Goal: Book appointment/travel/reservation

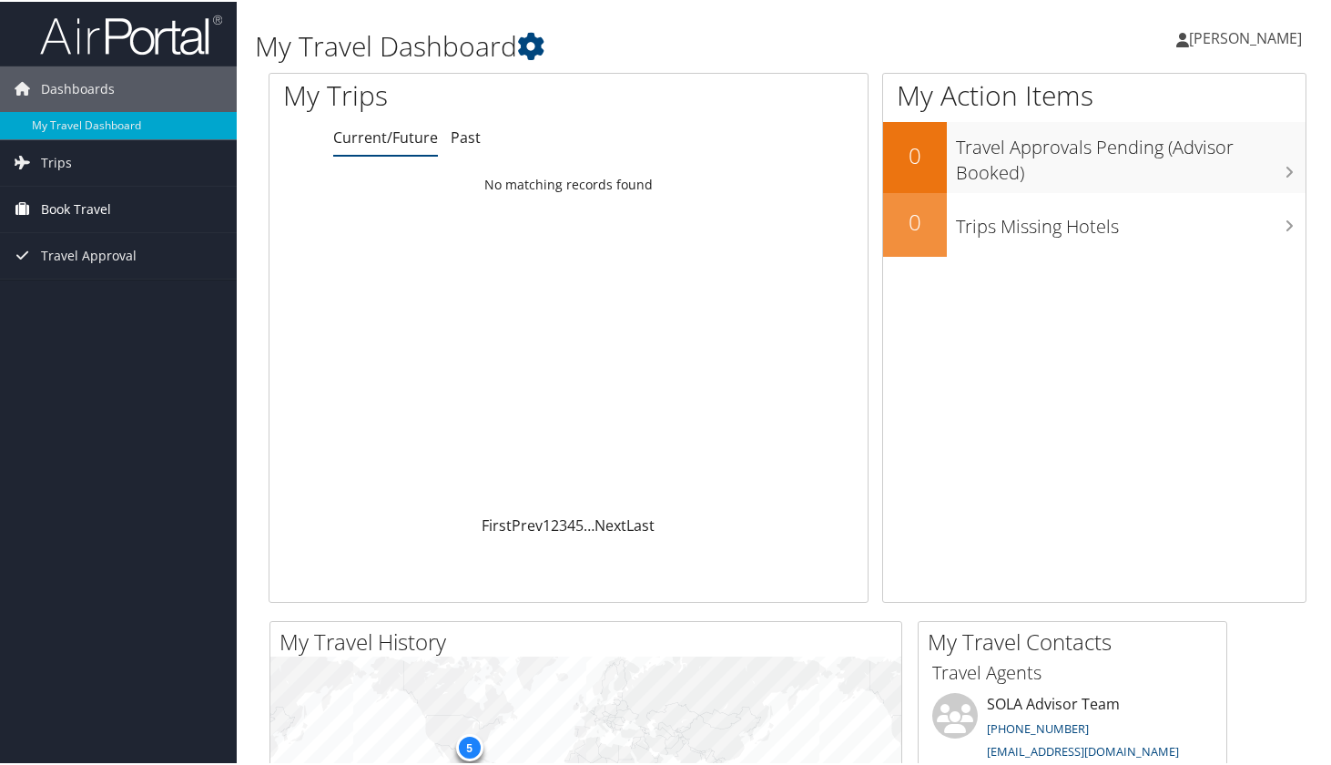
click at [59, 210] on span "Book Travel" at bounding box center [76, 208] width 70 height 46
click at [73, 244] on link "Approval Request (Beta)" at bounding box center [118, 243] width 237 height 27
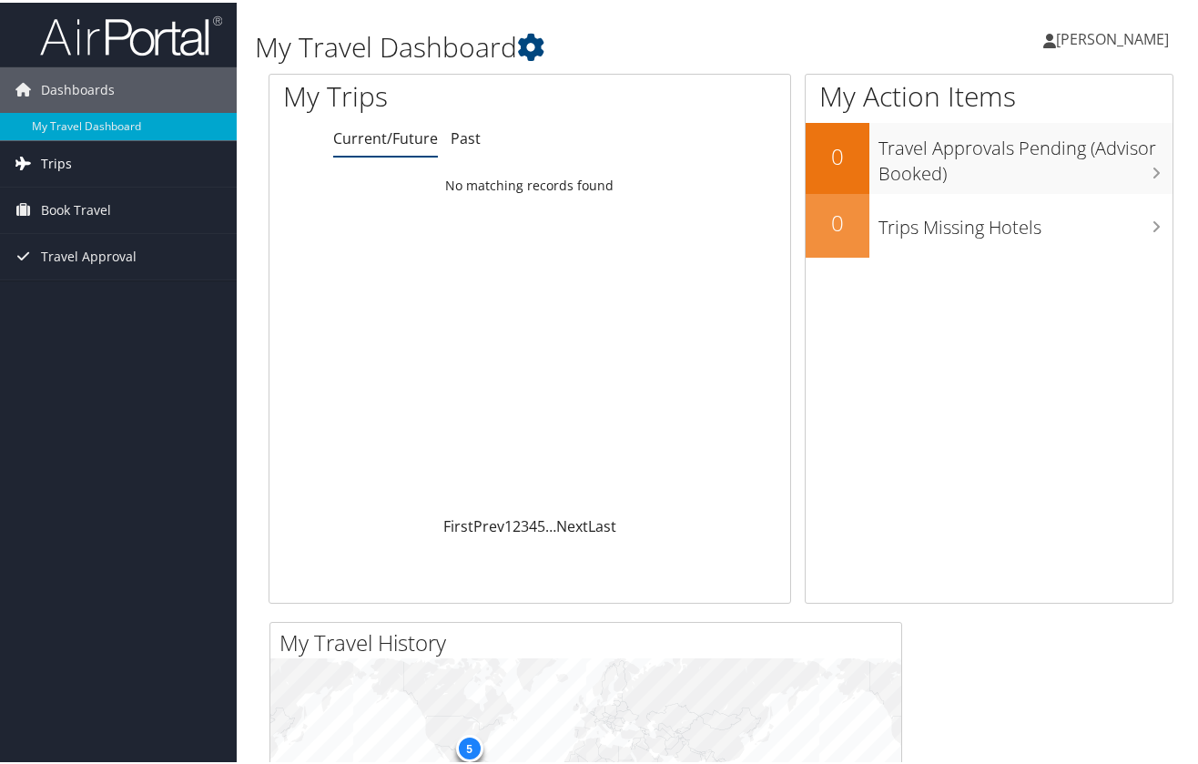
click at [56, 163] on span "Trips" at bounding box center [56, 161] width 31 height 46
click at [72, 290] on span "Book Travel" at bounding box center [76, 290] width 70 height 46
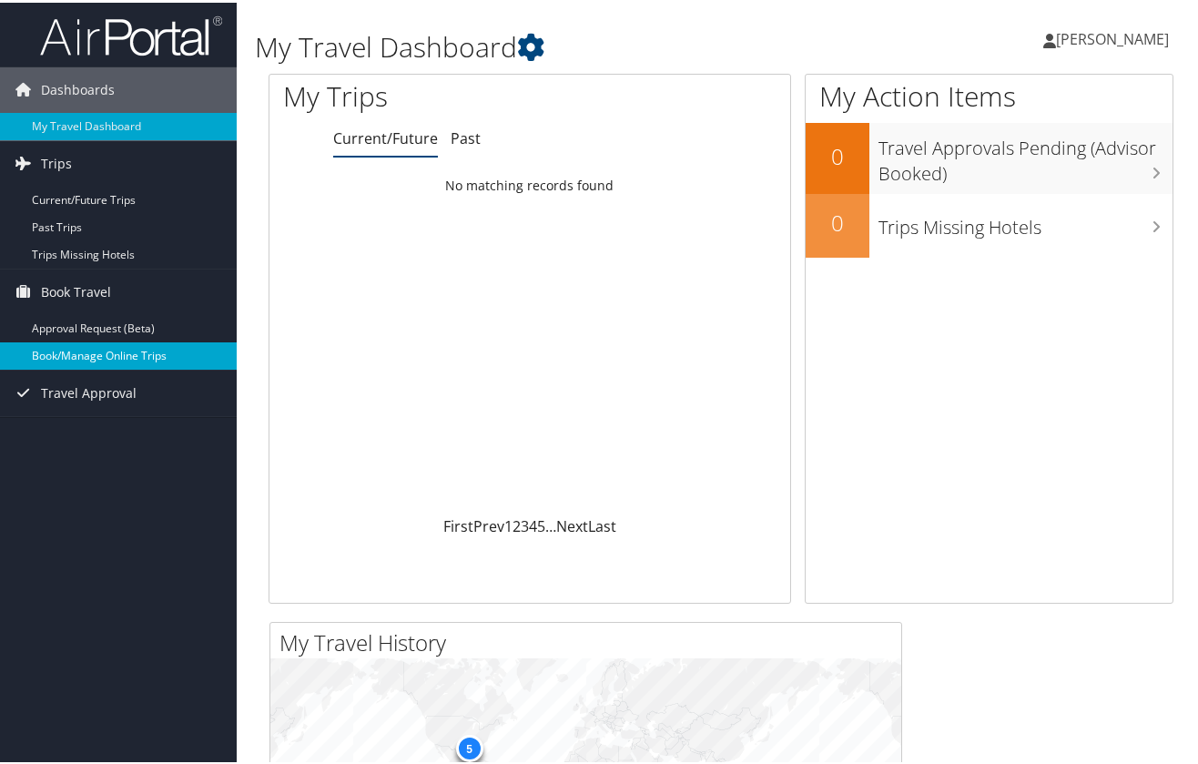
click at [90, 357] on link "Book/Manage Online Trips" at bounding box center [118, 352] width 237 height 27
